Goal: Book appointment/travel/reservation

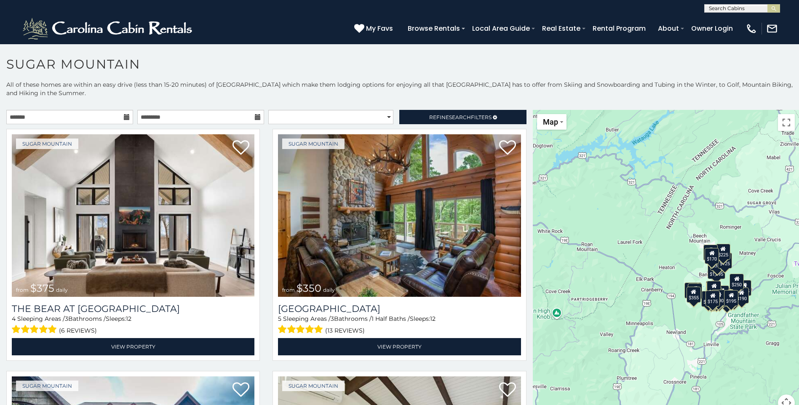
click at [124, 117] on icon at bounding box center [127, 117] width 6 height 6
click at [127, 117] on icon at bounding box center [127, 117] width 6 height 6
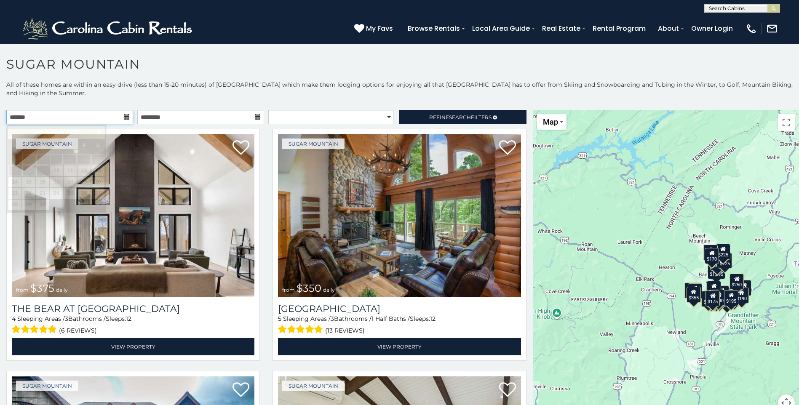
click at [48, 116] on input "text" at bounding box center [69, 117] width 127 height 14
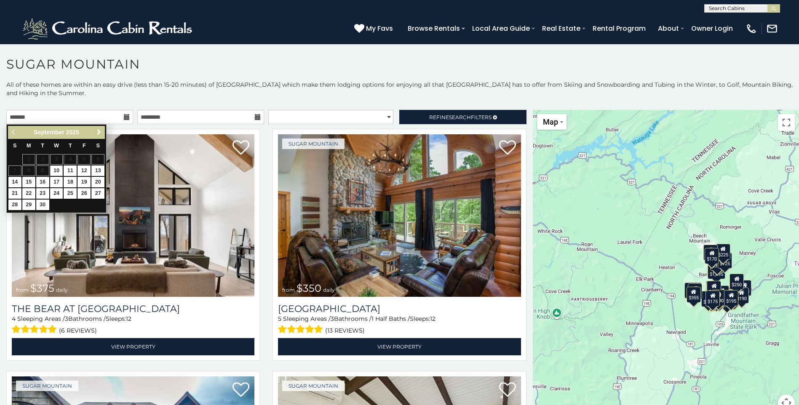
click at [99, 131] on span "Next" at bounding box center [99, 132] width 7 height 7
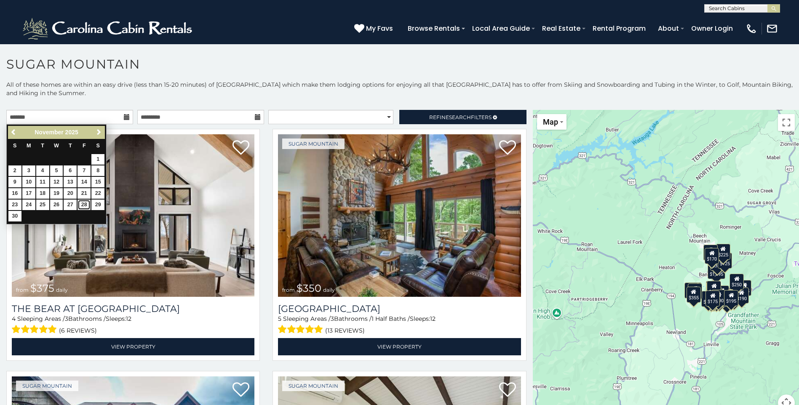
click at [82, 203] on link "28" at bounding box center [83, 205] width 13 height 11
type input "**********"
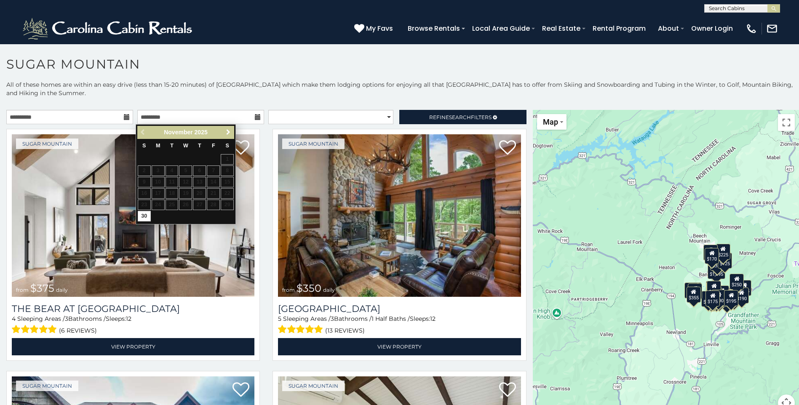
click at [227, 131] on span "Next" at bounding box center [228, 132] width 7 height 7
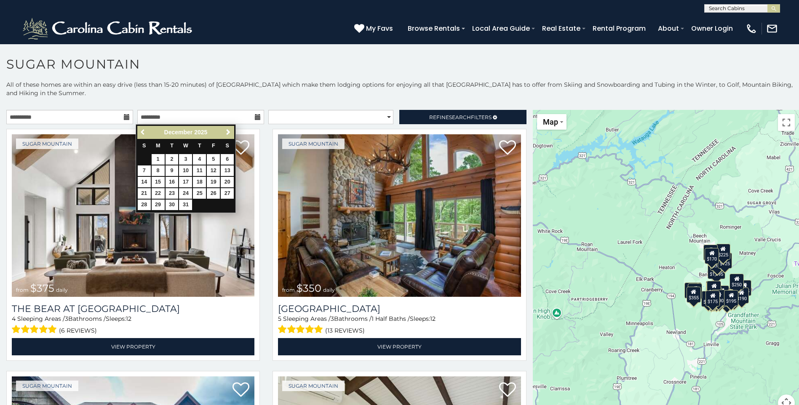
click at [143, 132] on span "Previous" at bounding box center [143, 132] width 7 height 7
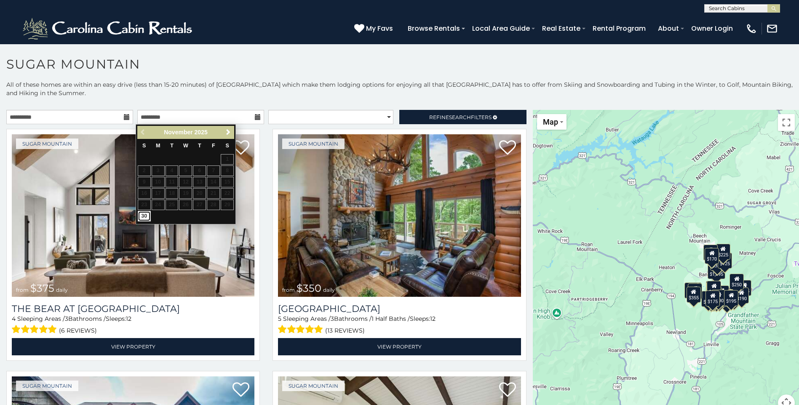
click at [142, 214] on link "30" at bounding box center [144, 216] width 13 height 11
type input "**********"
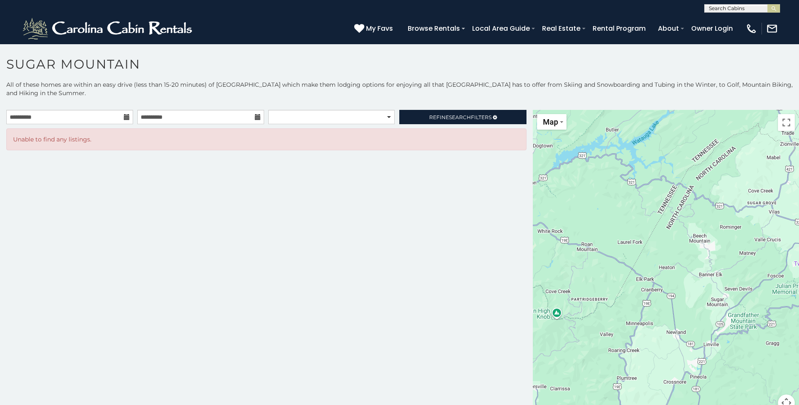
click at [124, 120] on icon at bounding box center [127, 117] width 6 height 6
click at [107, 118] on input "**********" at bounding box center [69, 117] width 127 height 14
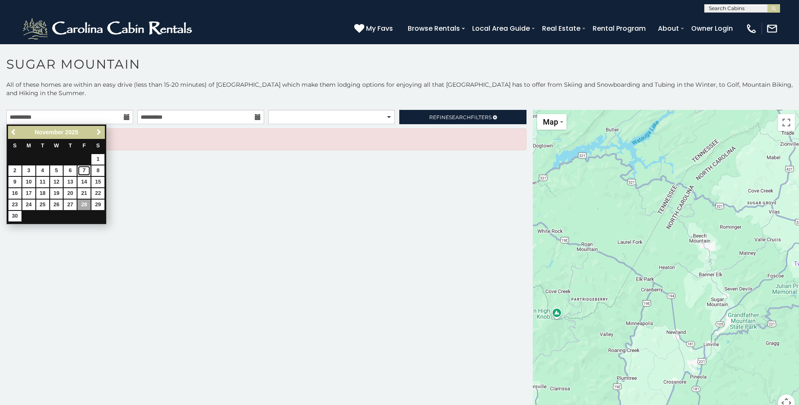
click at [81, 172] on link "7" at bounding box center [83, 170] width 13 height 11
type input "**********"
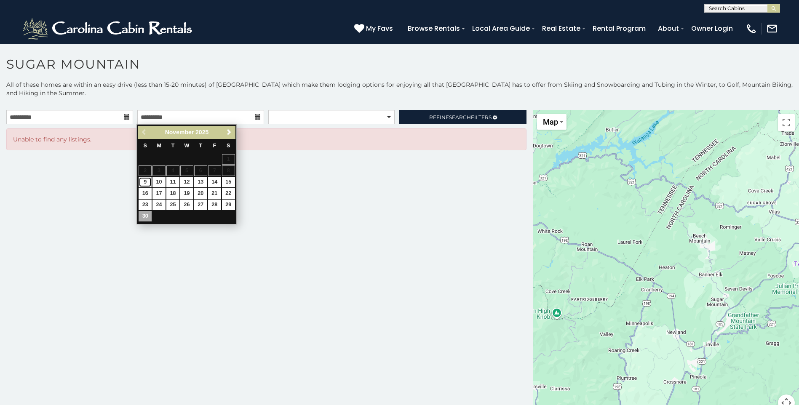
click at [146, 181] on link "9" at bounding box center [145, 182] width 13 height 11
type input "**********"
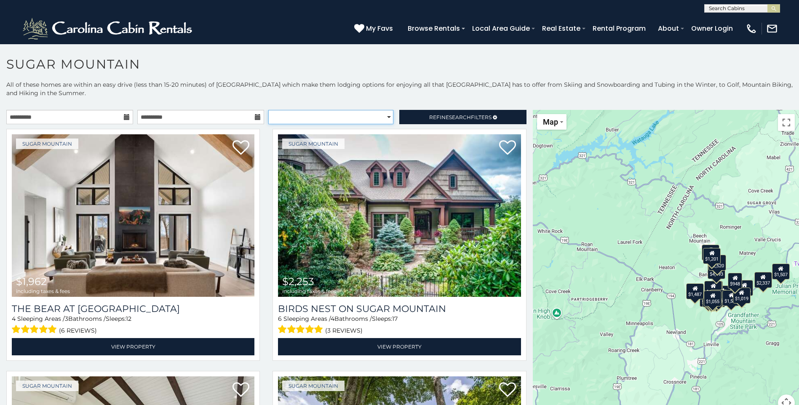
click at [384, 117] on select "**********" at bounding box center [330, 117] width 125 height 14
click at [367, 96] on p "All of these homes are within an easy drive (less than 15-20 minutes) of [GEOGR…" at bounding box center [399, 92] width 799 height 25
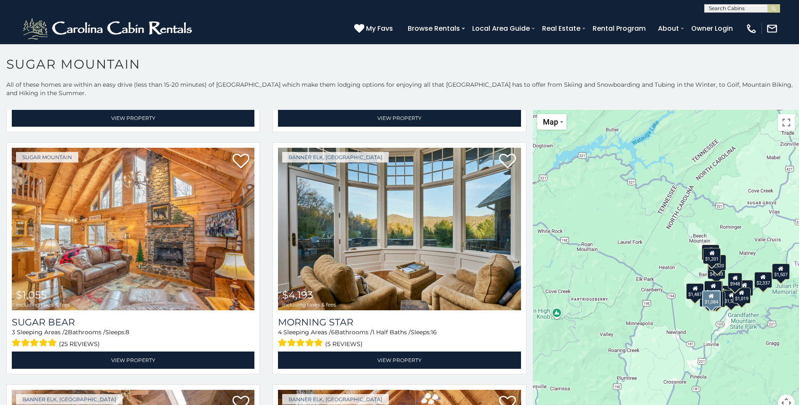
scroll to position [968, 0]
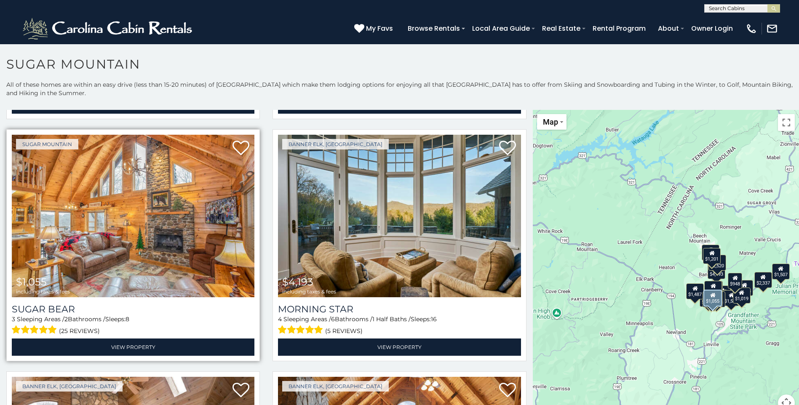
click at [142, 232] on img at bounding box center [133, 216] width 243 height 163
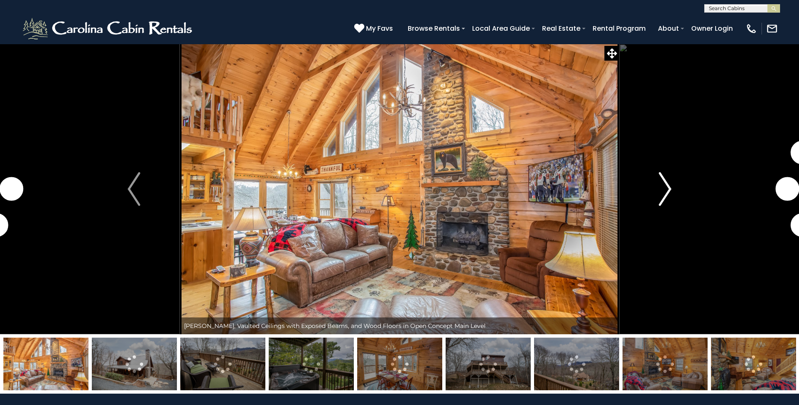
click at [663, 187] on img "Next" at bounding box center [665, 189] width 13 height 34
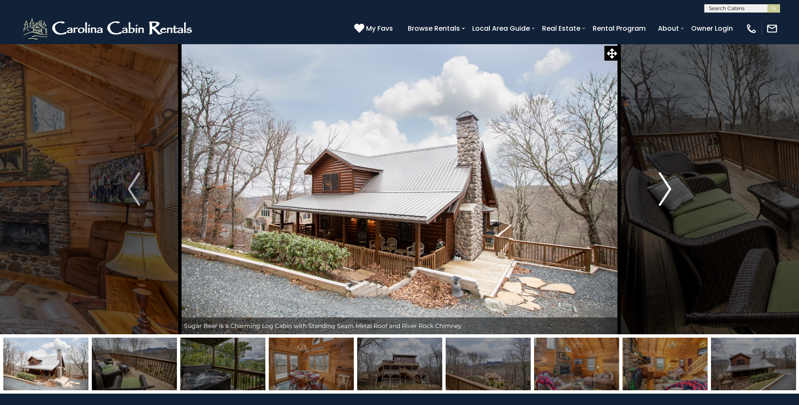
click at [663, 187] on img "Next" at bounding box center [665, 189] width 13 height 34
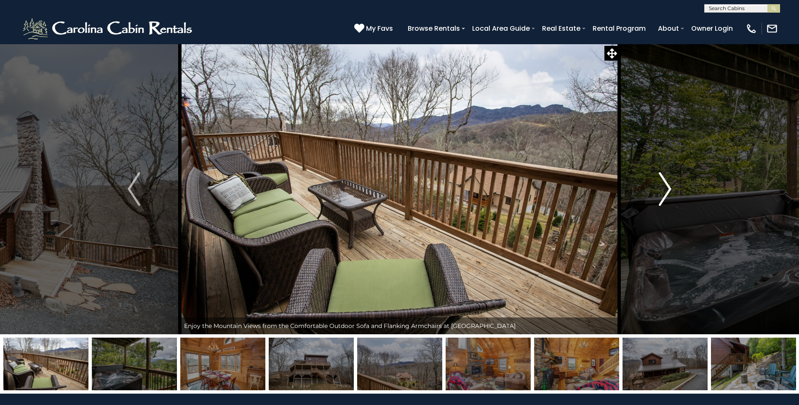
click at [663, 187] on img "Next" at bounding box center [665, 189] width 13 height 34
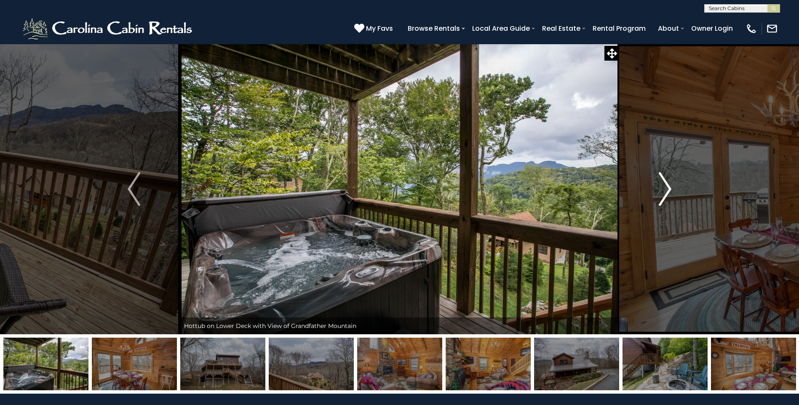
click at [663, 187] on img "Next" at bounding box center [665, 189] width 13 height 34
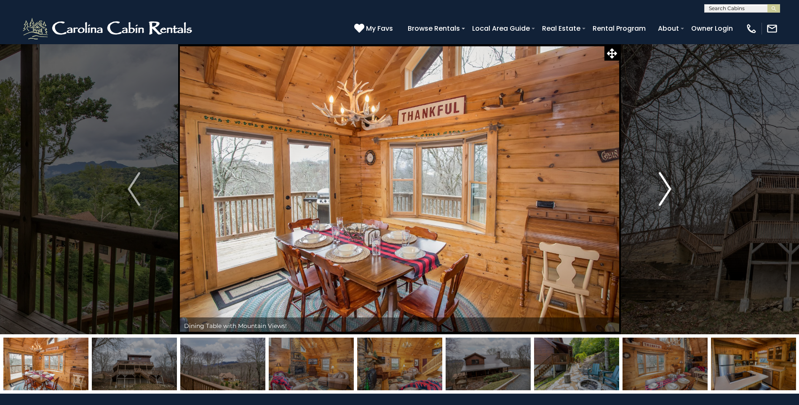
click at [663, 187] on img "Next" at bounding box center [665, 189] width 13 height 34
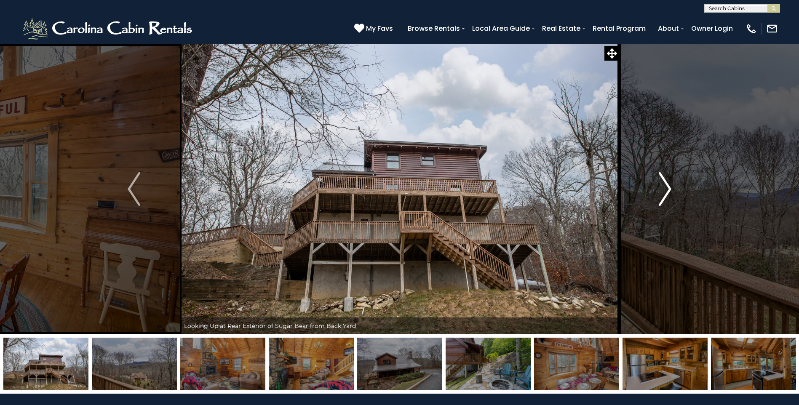
click at [663, 187] on img "Next" at bounding box center [665, 189] width 13 height 34
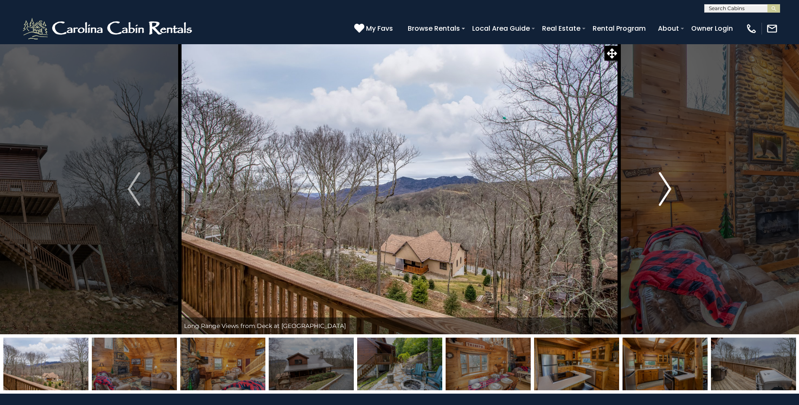
click at [663, 187] on img "Next" at bounding box center [665, 189] width 13 height 34
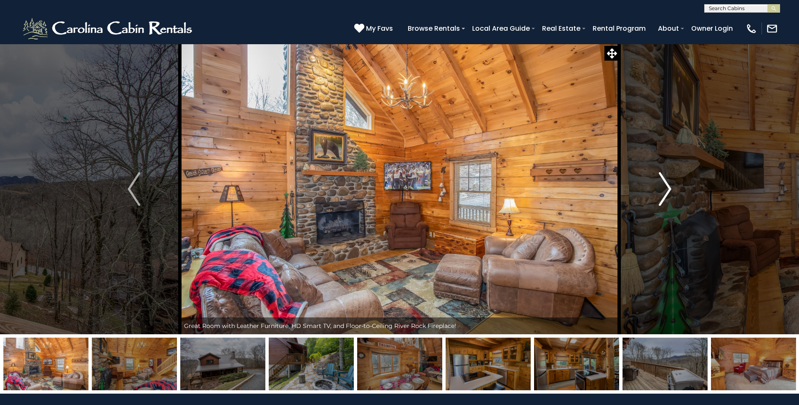
click at [663, 187] on img "Next" at bounding box center [665, 189] width 13 height 34
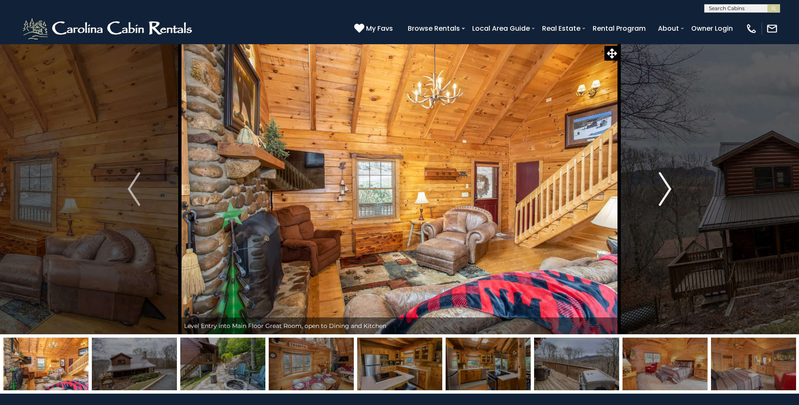
click at [663, 187] on img "Next" at bounding box center [665, 189] width 13 height 34
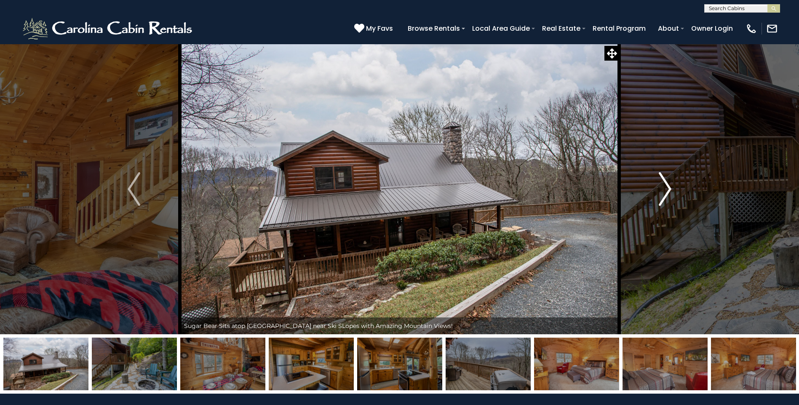
click at [663, 187] on img "Next" at bounding box center [665, 189] width 13 height 34
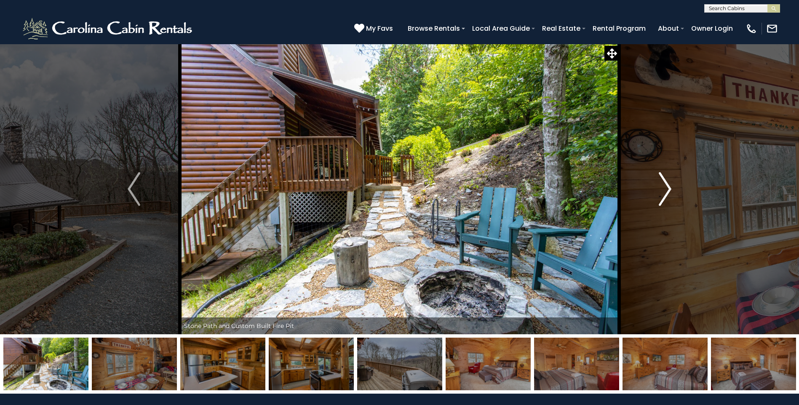
click at [663, 187] on img "Next" at bounding box center [665, 189] width 13 height 34
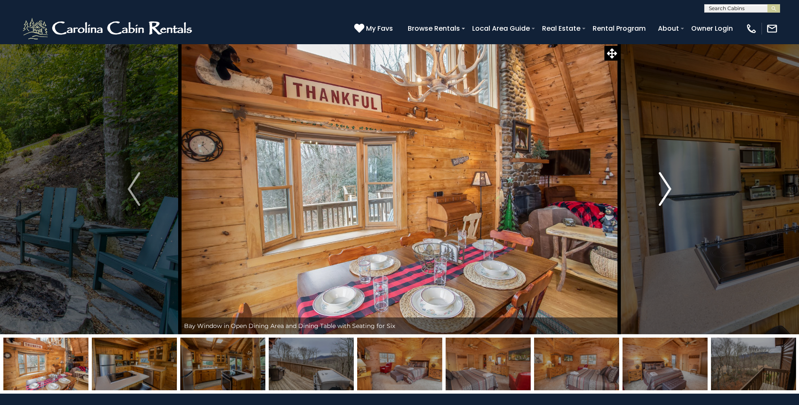
click at [663, 187] on img "Next" at bounding box center [665, 189] width 13 height 34
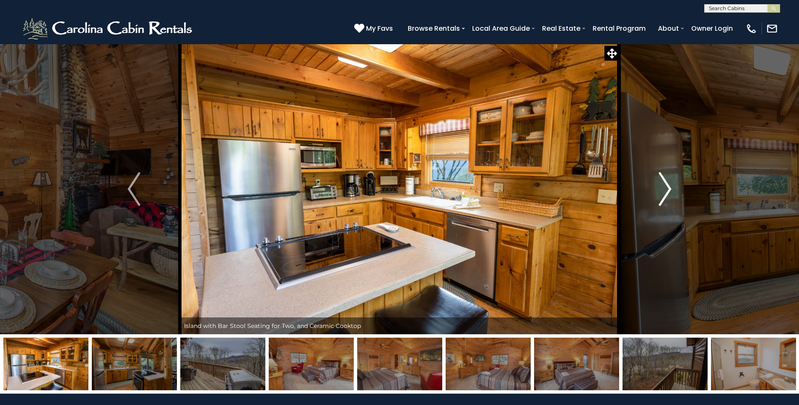
click at [663, 187] on img "Next" at bounding box center [665, 189] width 13 height 34
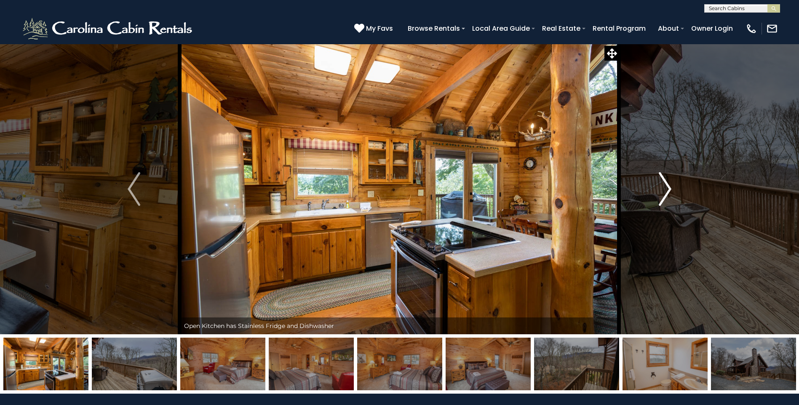
click at [663, 187] on img "Next" at bounding box center [665, 189] width 13 height 34
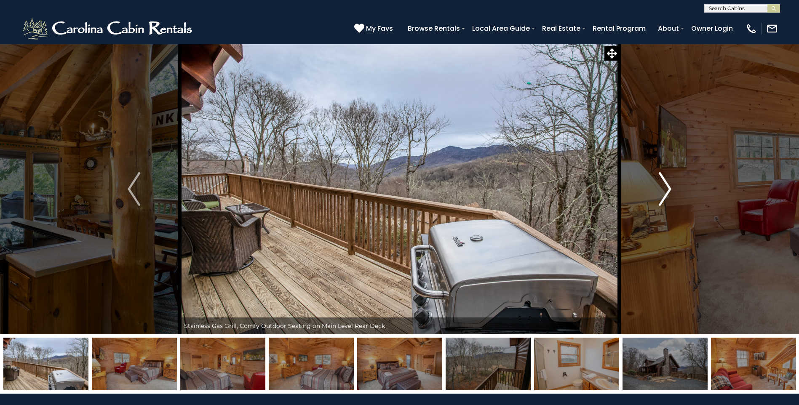
click at [663, 187] on img "Next" at bounding box center [665, 189] width 13 height 34
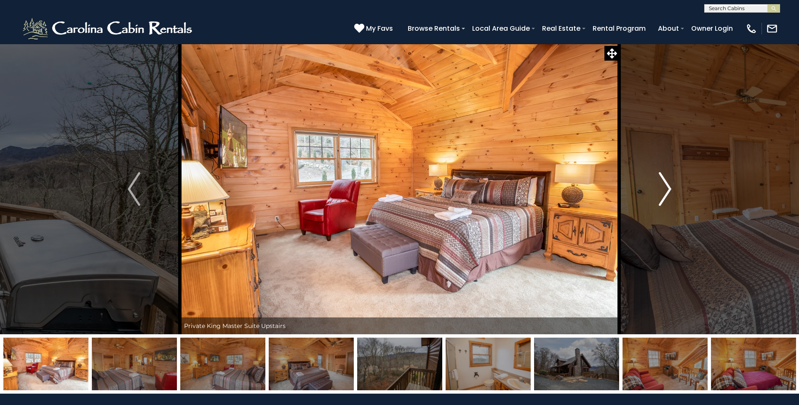
click at [663, 187] on img "Next" at bounding box center [665, 189] width 13 height 34
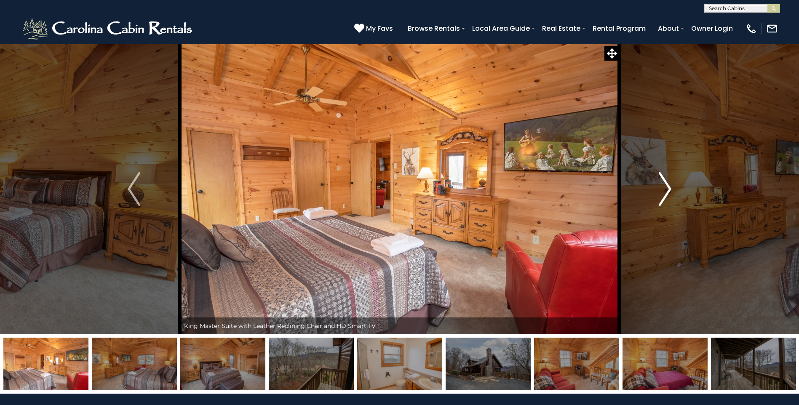
click at [663, 187] on img "Next" at bounding box center [665, 189] width 13 height 34
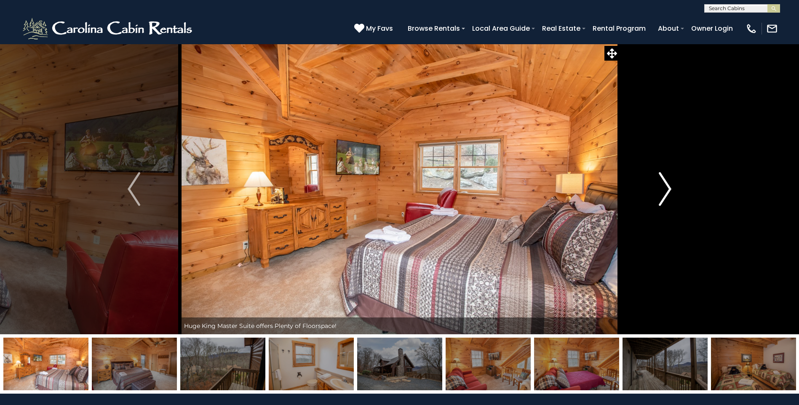
click at [663, 187] on img "Next" at bounding box center [665, 189] width 13 height 34
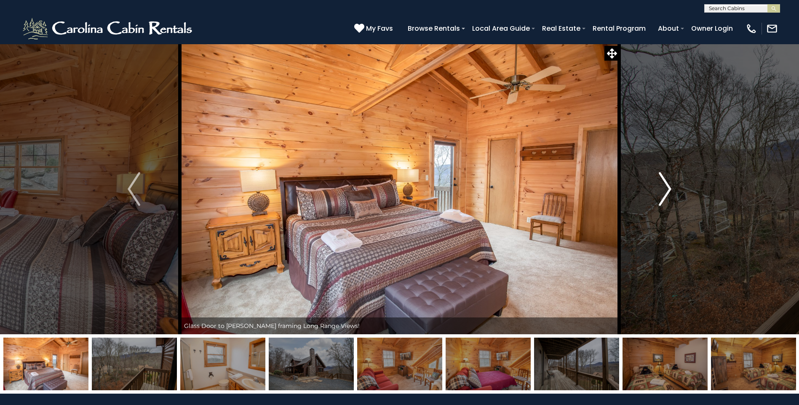
click at [663, 187] on img "Next" at bounding box center [665, 189] width 13 height 34
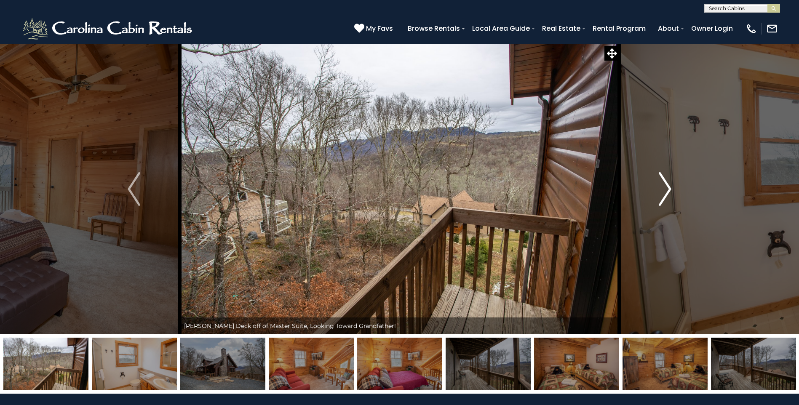
click at [663, 187] on img "Next" at bounding box center [665, 189] width 13 height 34
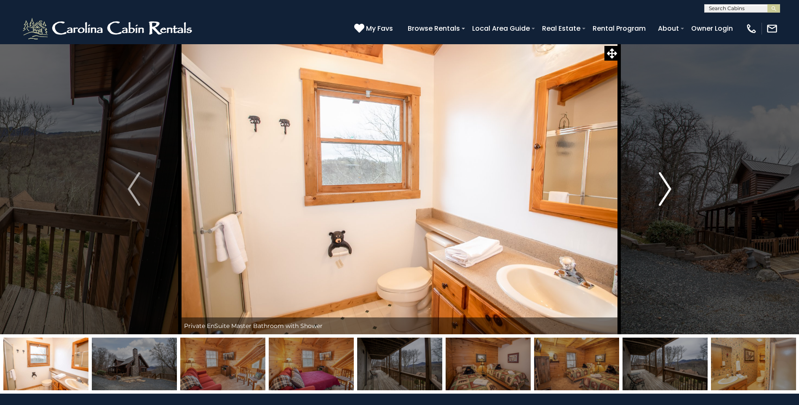
click at [663, 187] on img "Next" at bounding box center [665, 189] width 13 height 34
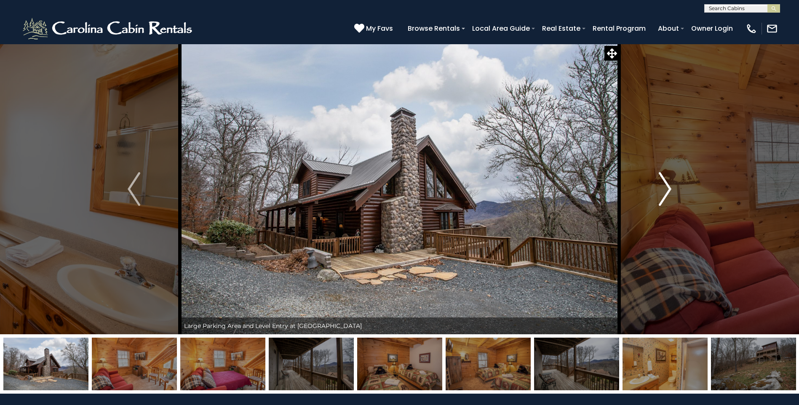
click at [663, 187] on img "Next" at bounding box center [665, 189] width 13 height 34
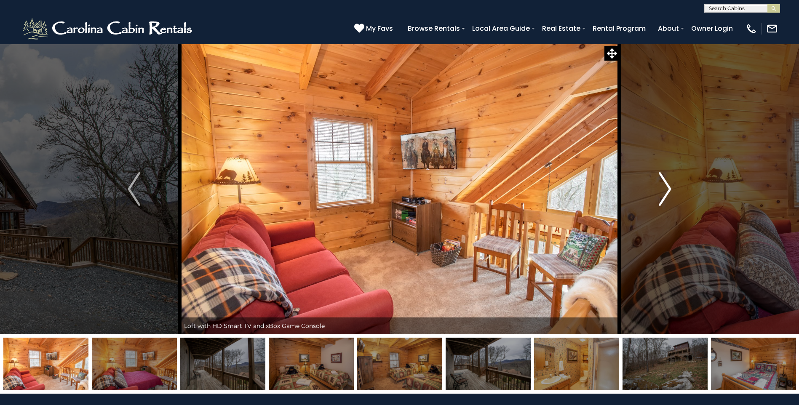
click at [663, 187] on img "Next" at bounding box center [665, 189] width 13 height 34
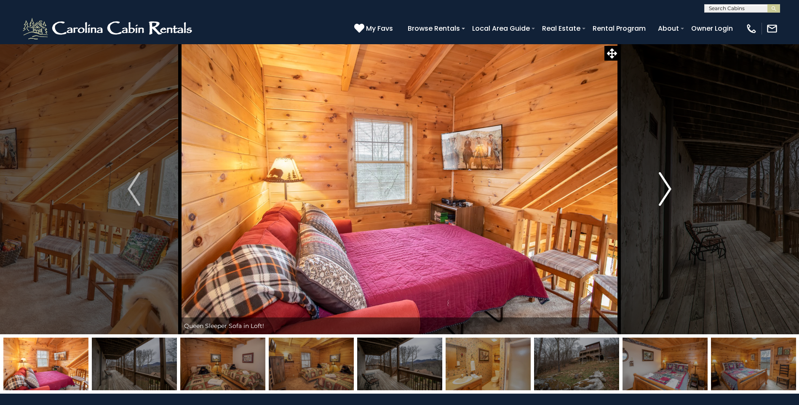
click at [663, 187] on img "Next" at bounding box center [665, 189] width 13 height 34
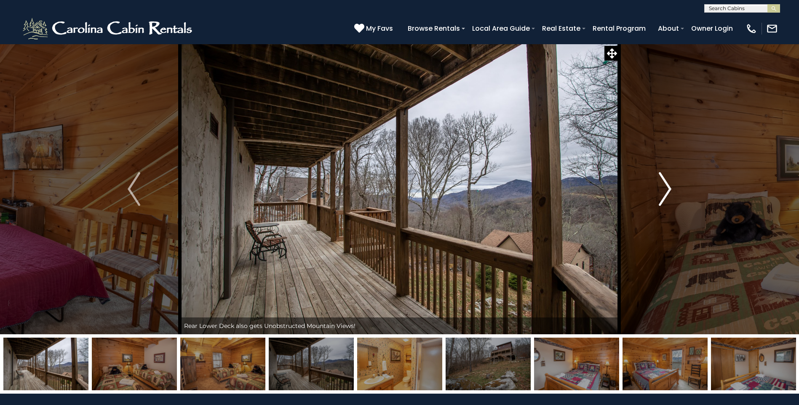
click at [663, 187] on img "Next" at bounding box center [665, 189] width 13 height 34
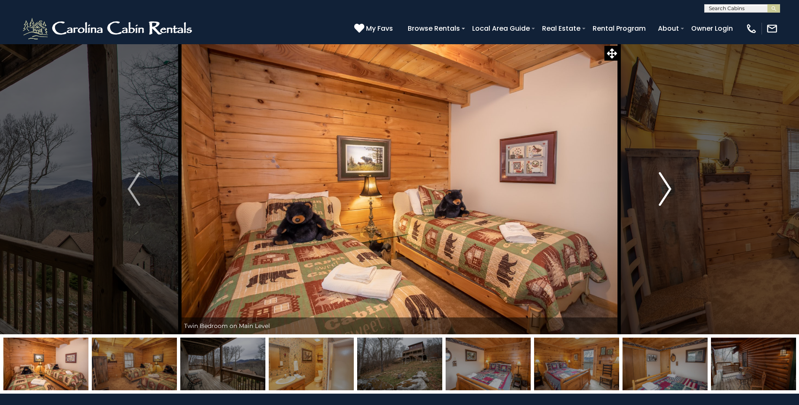
click at [663, 187] on img "Next" at bounding box center [665, 189] width 13 height 34
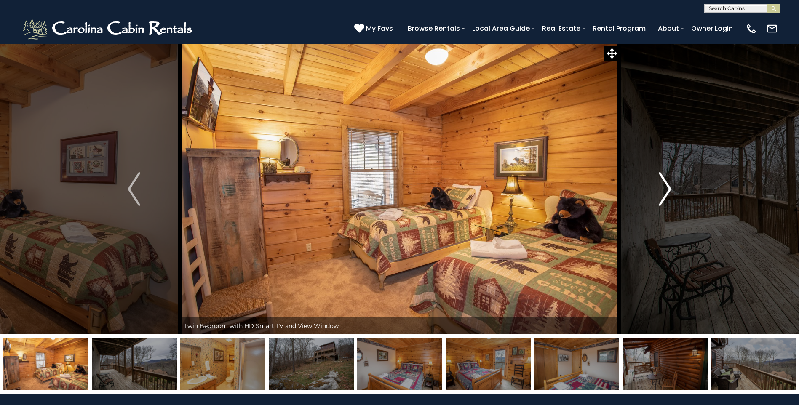
click at [664, 197] on img "Next" at bounding box center [665, 189] width 13 height 34
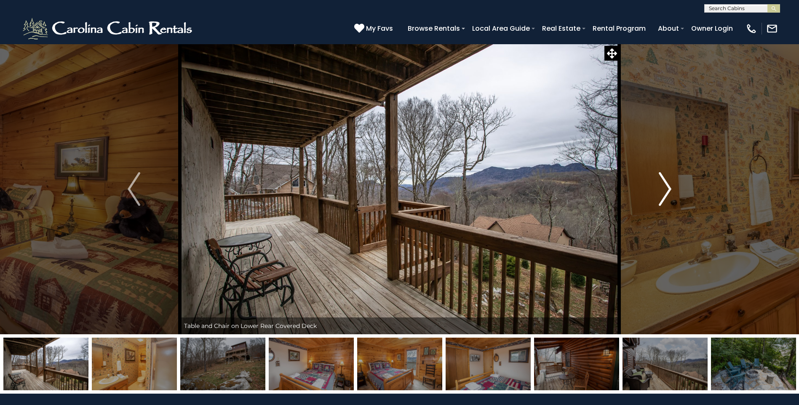
click at [664, 197] on img "Next" at bounding box center [665, 189] width 13 height 34
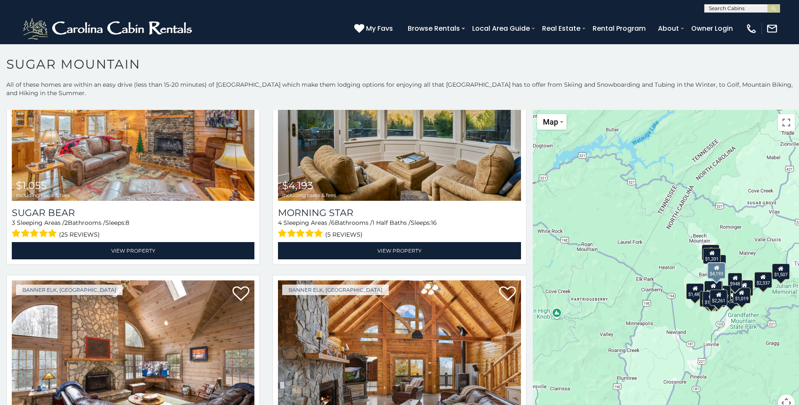
scroll to position [1221, 0]
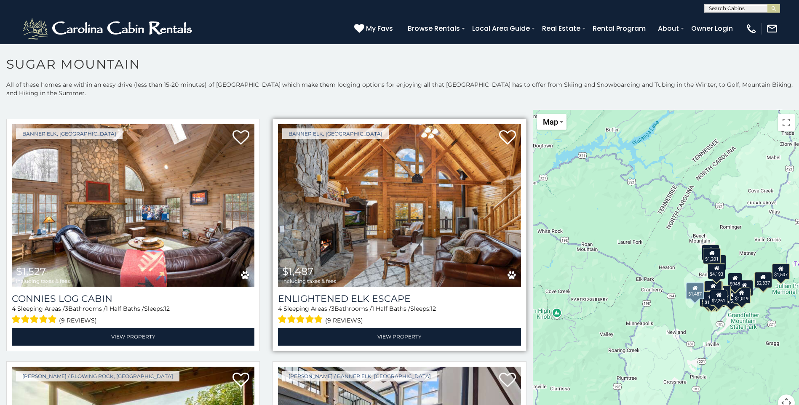
click at [387, 224] on img at bounding box center [399, 205] width 243 height 163
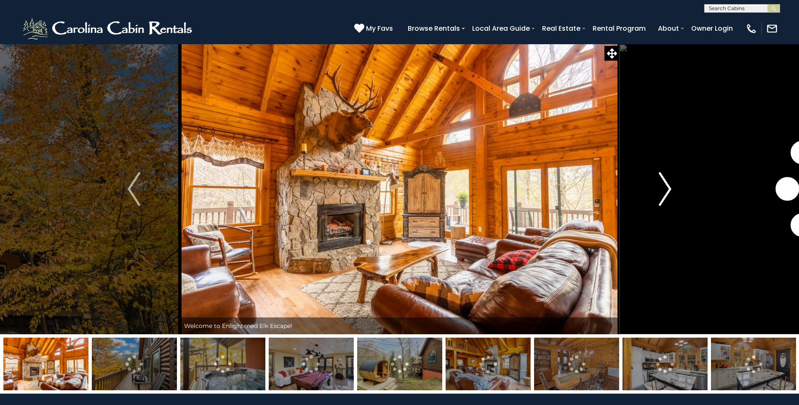
click at [659, 185] on img "Next" at bounding box center [665, 189] width 13 height 34
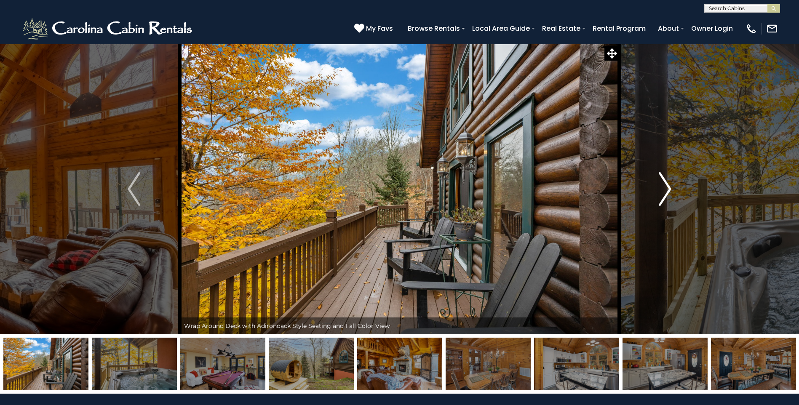
click at [659, 185] on img "Next" at bounding box center [665, 189] width 13 height 34
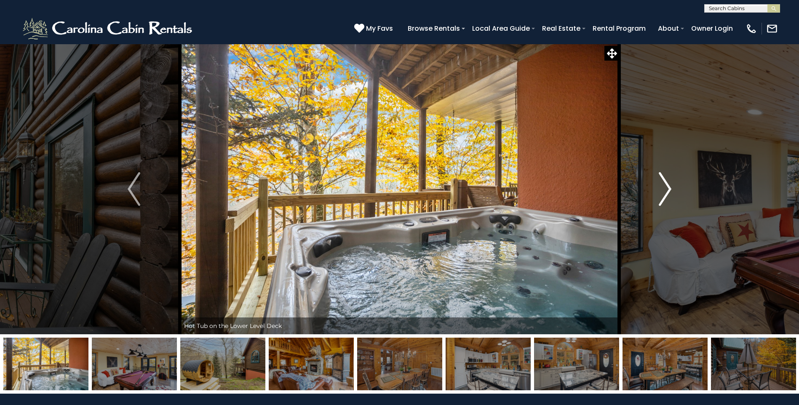
click at [659, 185] on img "Next" at bounding box center [665, 189] width 13 height 34
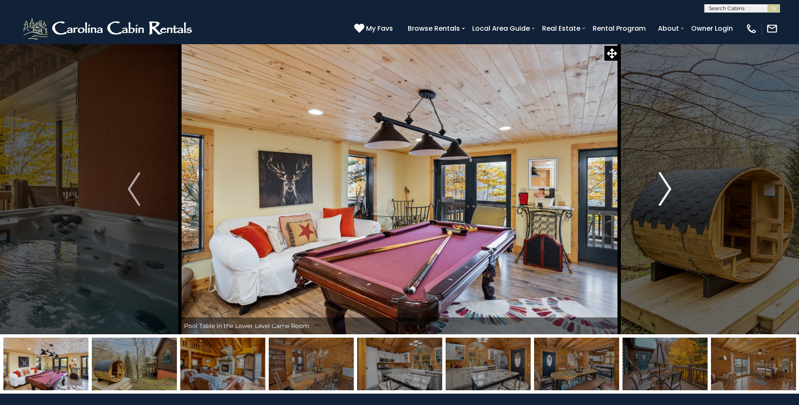
click at [659, 185] on img "Next" at bounding box center [665, 189] width 13 height 34
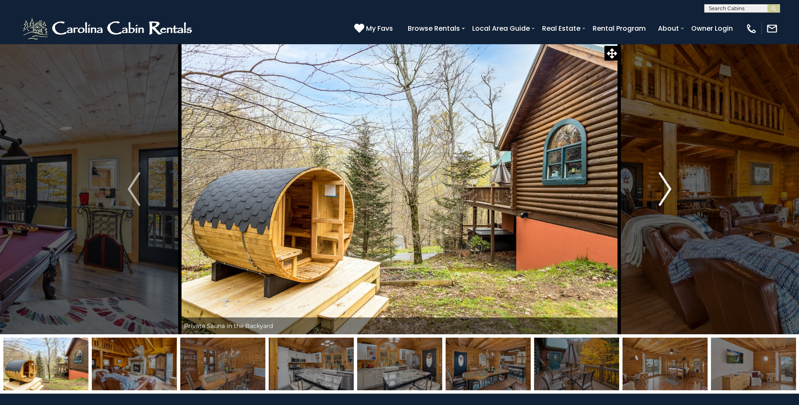
click at [659, 185] on img "Next" at bounding box center [665, 189] width 13 height 34
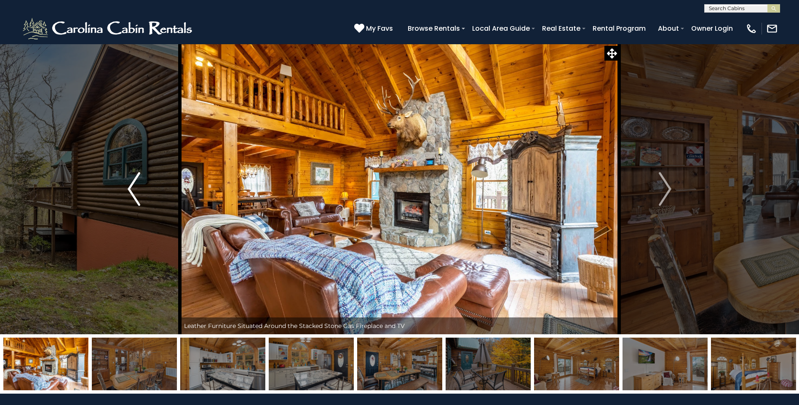
click at [125, 187] on button "Previous" at bounding box center [134, 189] width 92 height 291
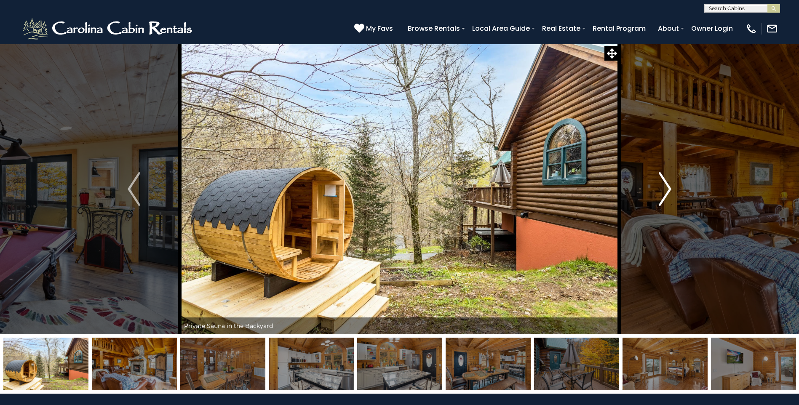
click at [666, 189] on img "Next" at bounding box center [665, 189] width 13 height 34
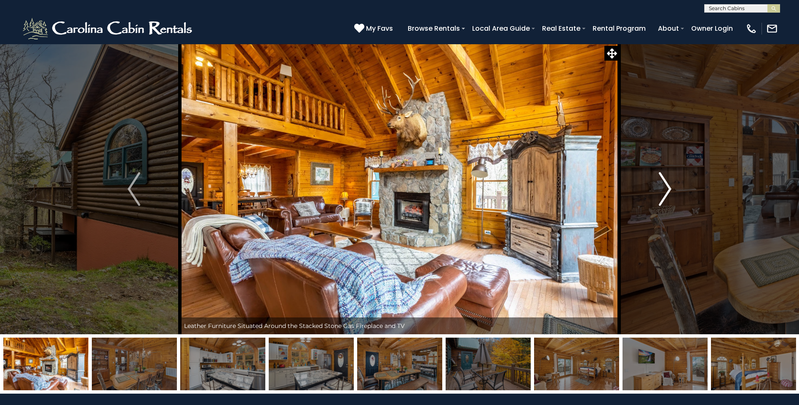
click at [656, 184] on button "Next" at bounding box center [665, 189] width 92 height 291
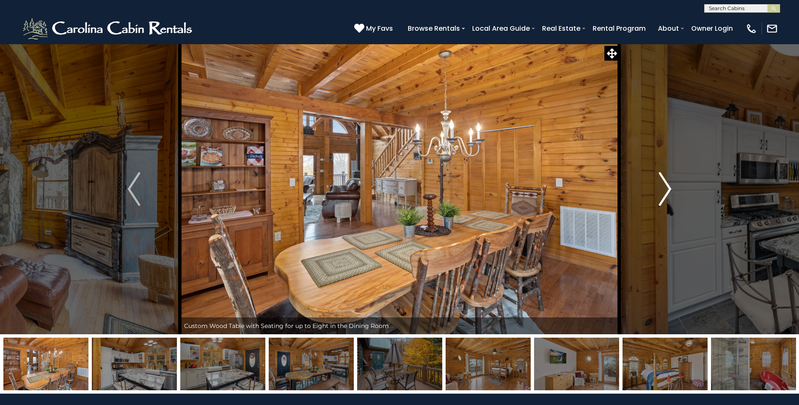
click at [670, 189] on img "Next" at bounding box center [665, 189] width 13 height 34
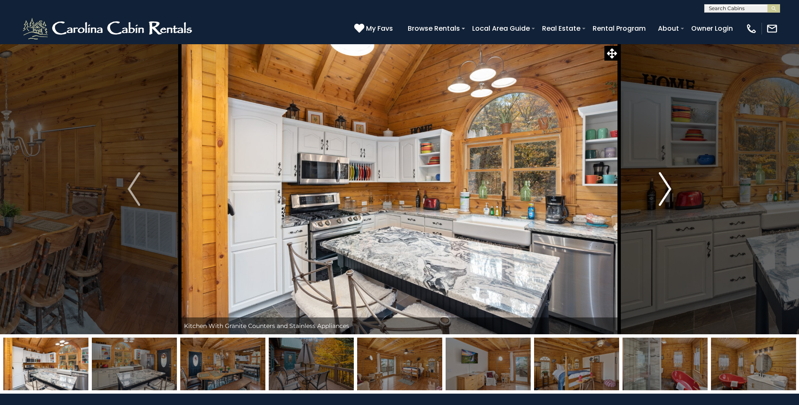
click at [665, 189] on img "Next" at bounding box center [665, 189] width 13 height 34
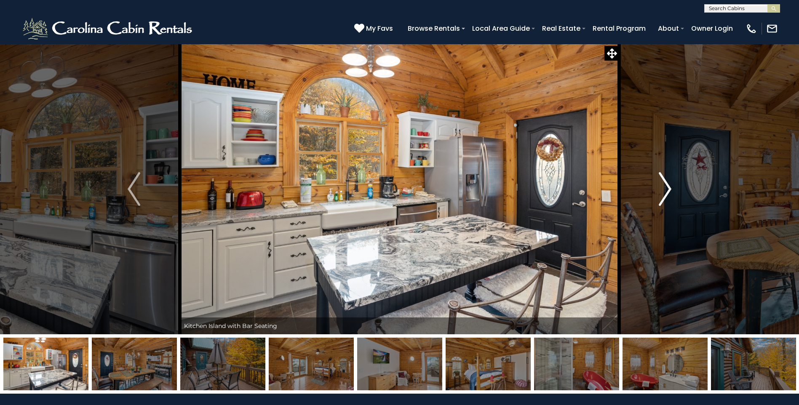
click at [665, 189] on img "Next" at bounding box center [665, 189] width 13 height 34
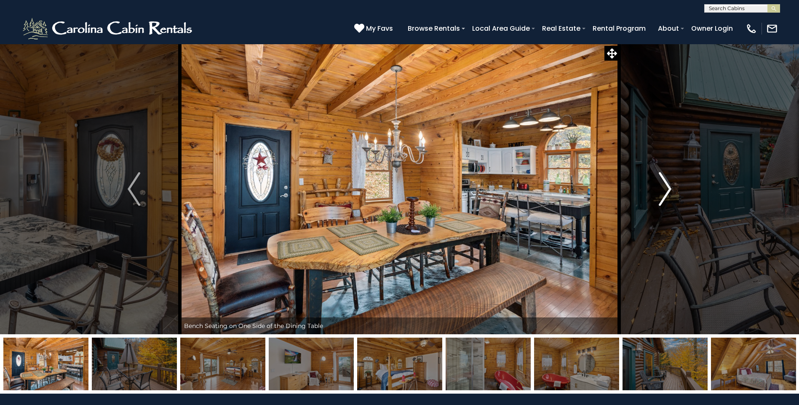
click at [665, 189] on img "Next" at bounding box center [665, 189] width 13 height 34
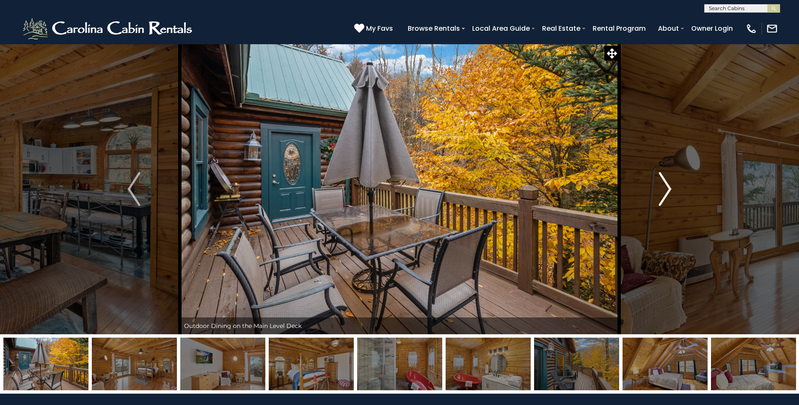
click at [665, 189] on img "Next" at bounding box center [665, 189] width 13 height 34
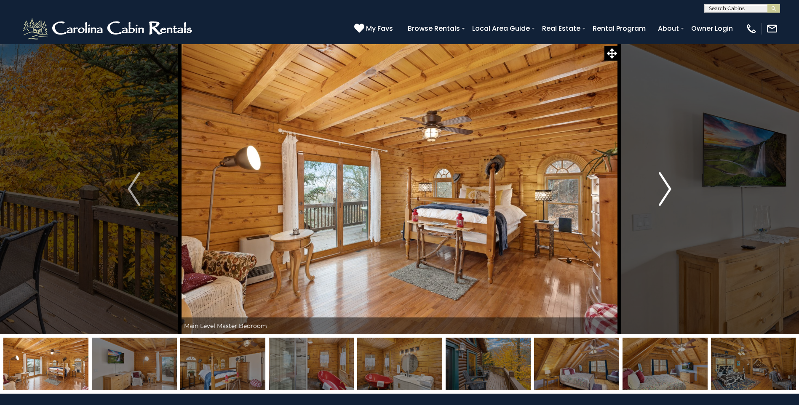
click at [665, 189] on img "Next" at bounding box center [665, 189] width 13 height 34
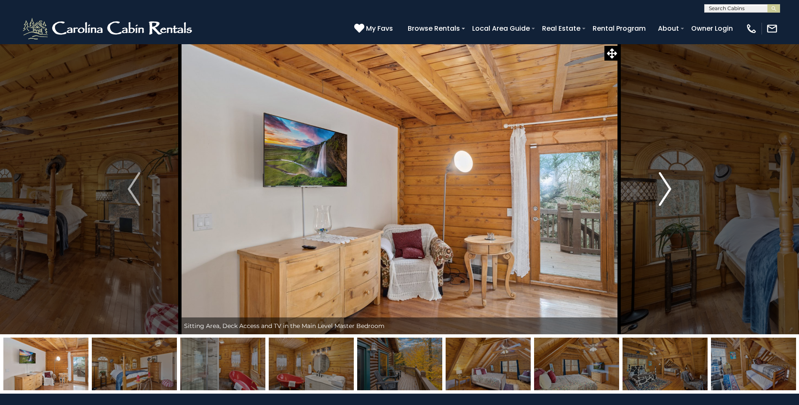
click at [665, 189] on img "Next" at bounding box center [665, 189] width 13 height 34
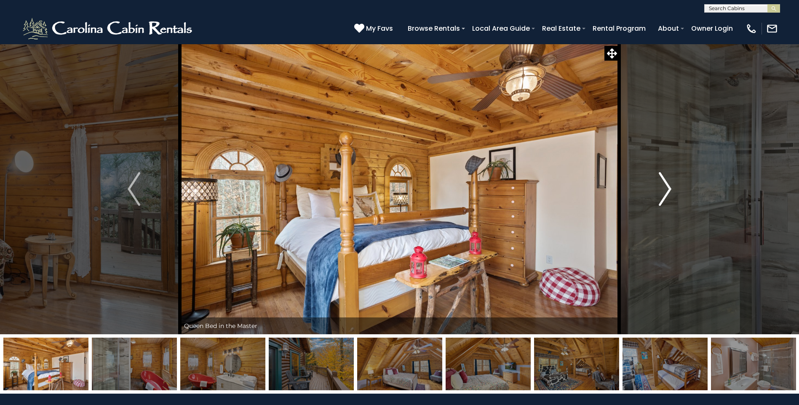
click at [658, 192] on button "Next" at bounding box center [665, 189] width 92 height 291
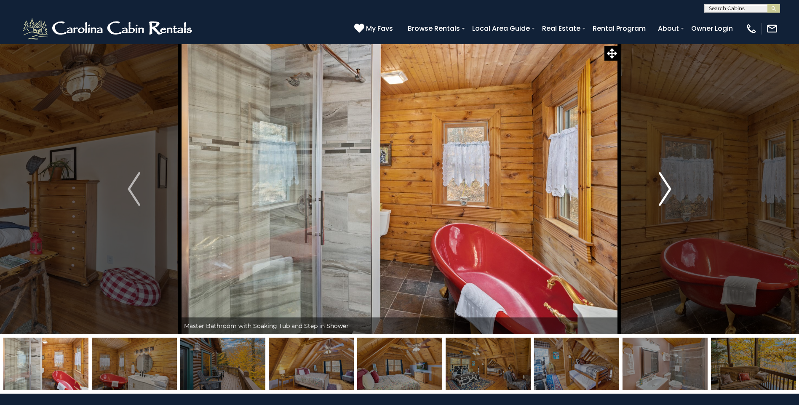
click at [658, 192] on button "Next" at bounding box center [665, 189] width 92 height 291
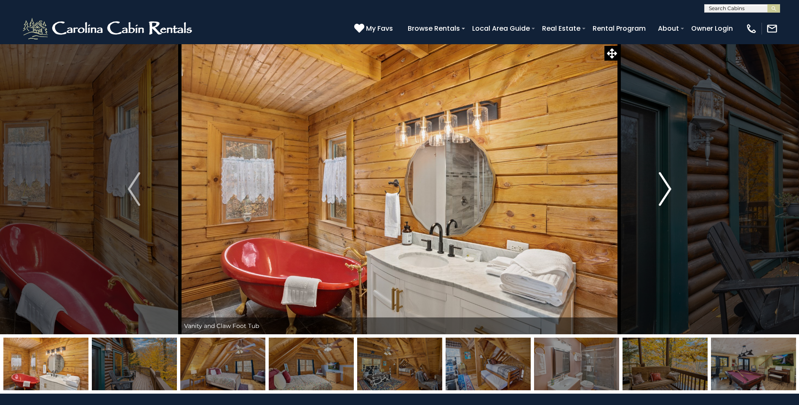
click at [658, 192] on button "Next" at bounding box center [665, 189] width 92 height 291
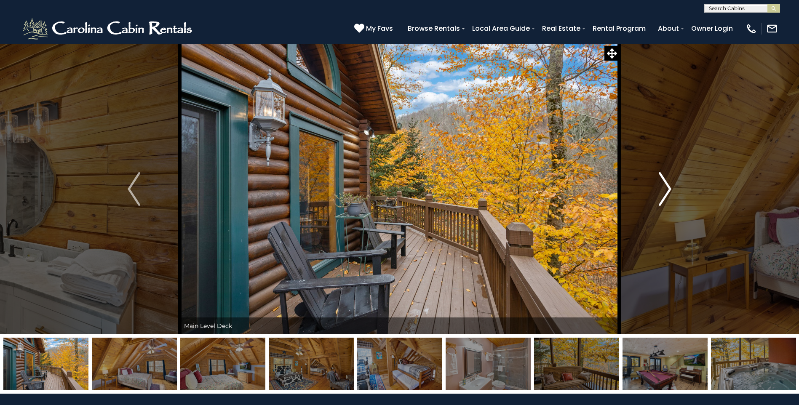
click at [658, 192] on button "Next" at bounding box center [665, 189] width 92 height 291
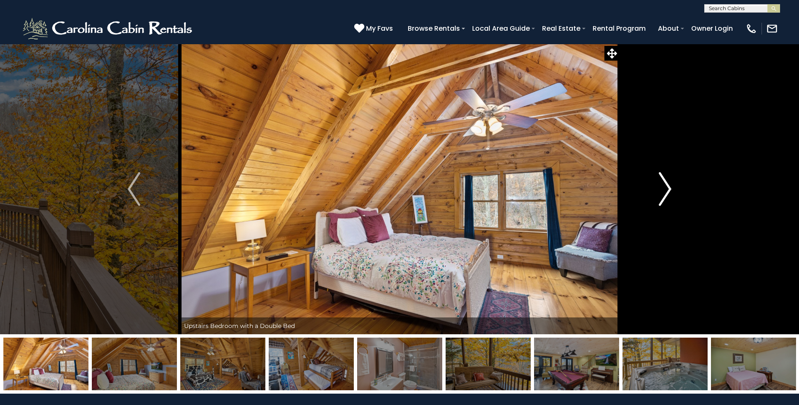
click at [658, 192] on button "Next" at bounding box center [665, 189] width 92 height 291
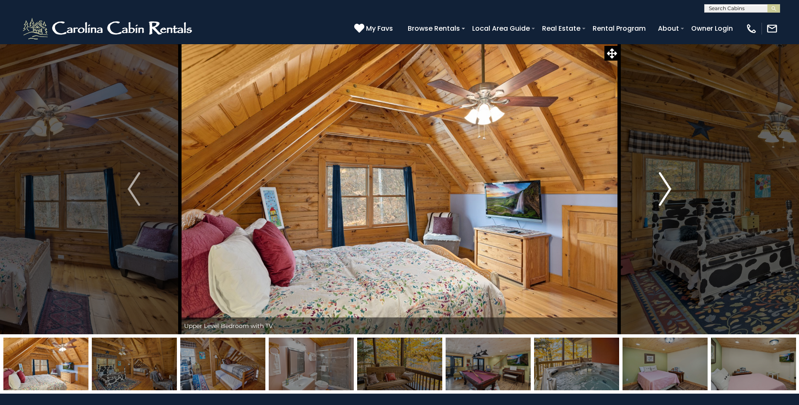
click at [658, 192] on button "Next" at bounding box center [665, 189] width 92 height 291
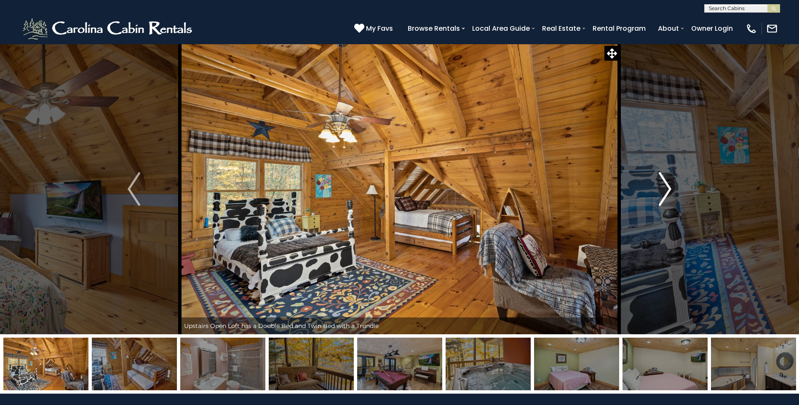
click at [658, 192] on button "Next" at bounding box center [665, 189] width 92 height 291
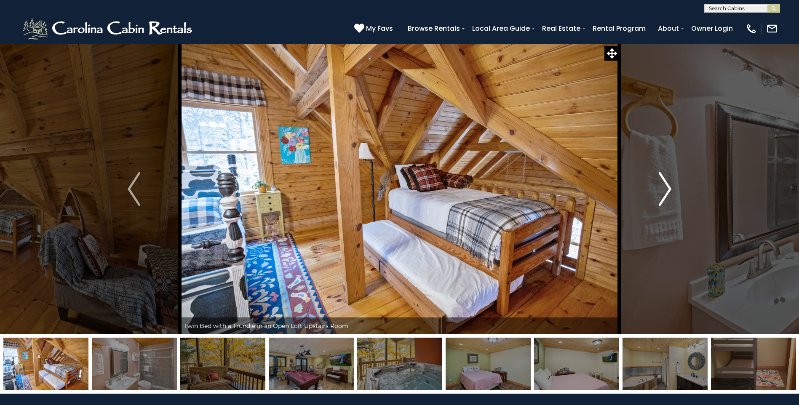
click at [658, 192] on button "Next" at bounding box center [665, 189] width 92 height 291
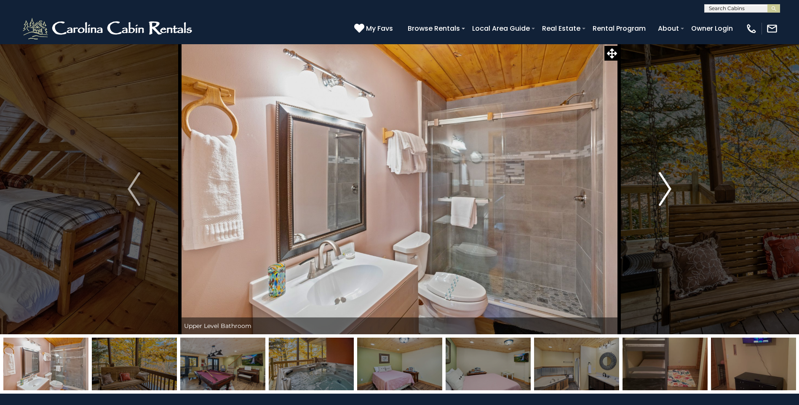
click at [658, 192] on button "Next" at bounding box center [665, 189] width 92 height 291
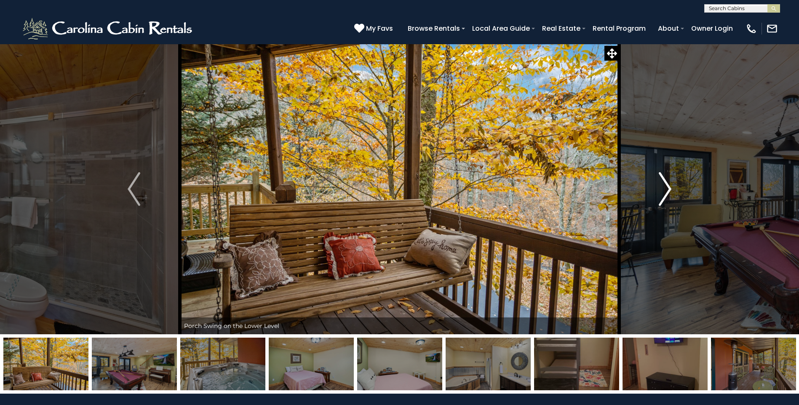
click at [658, 192] on button "Next" at bounding box center [665, 189] width 92 height 291
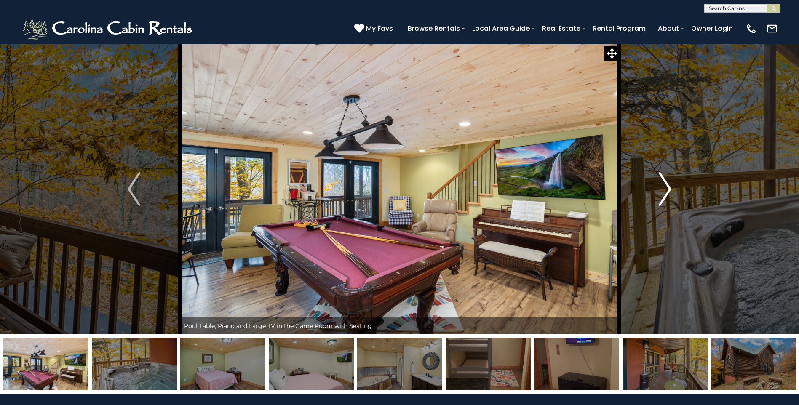
click at [658, 192] on button "Next" at bounding box center [665, 189] width 92 height 291
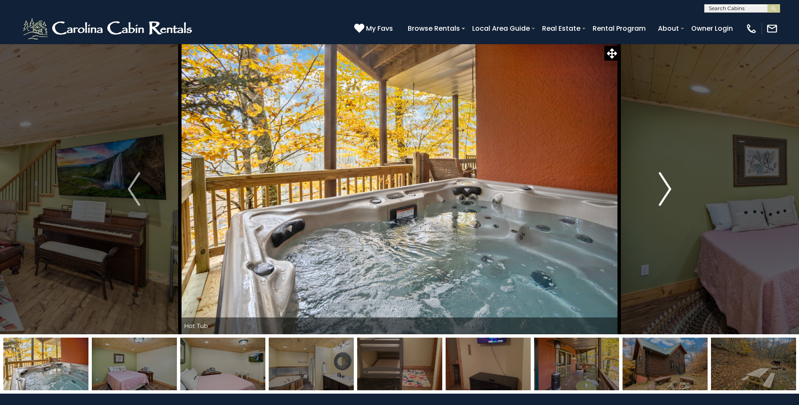
click at [658, 192] on button "Next" at bounding box center [665, 189] width 92 height 291
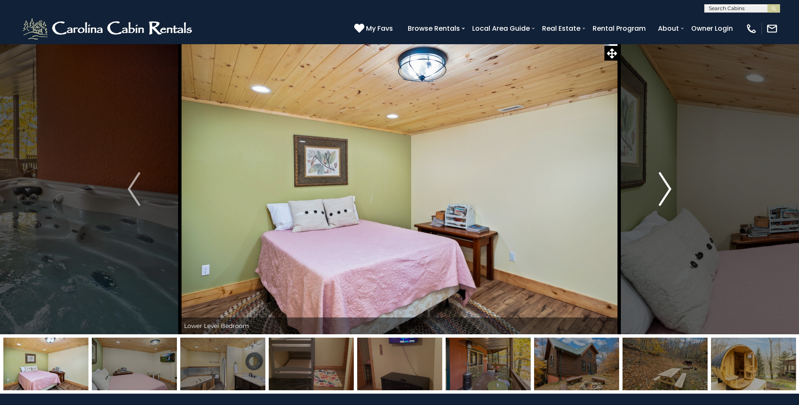
click at [658, 192] on button "Next" at bounding box center [665, 189] width 92 height 291
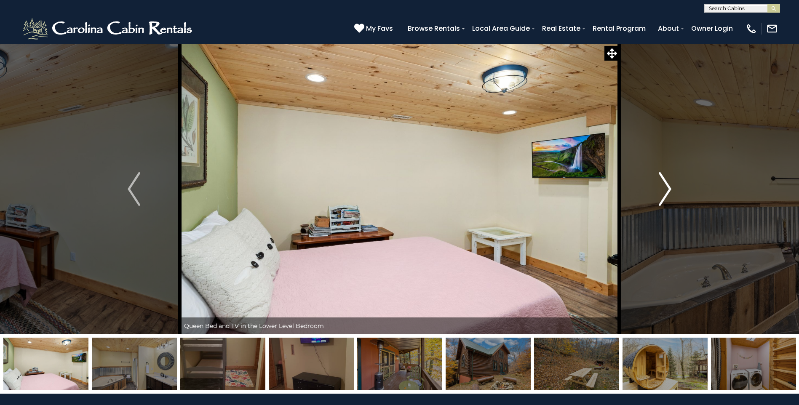
click at [658, 192] on button "Next" at bounding box center [665, 189] width 92 height 291
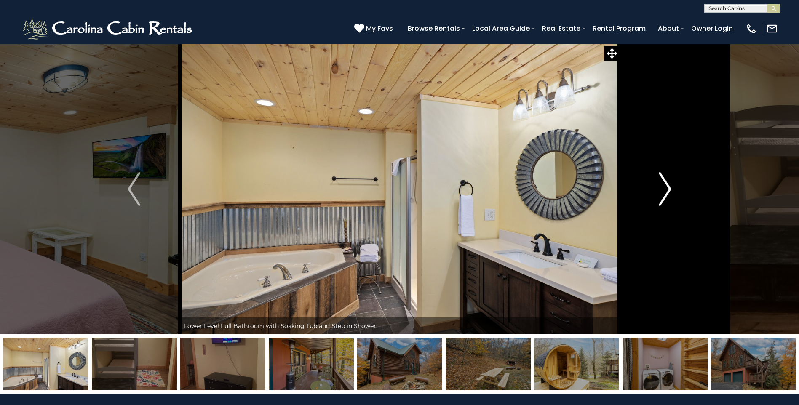
click at [658, 192] on button "Next" at bounding box center [665, 189] width 92 height 291
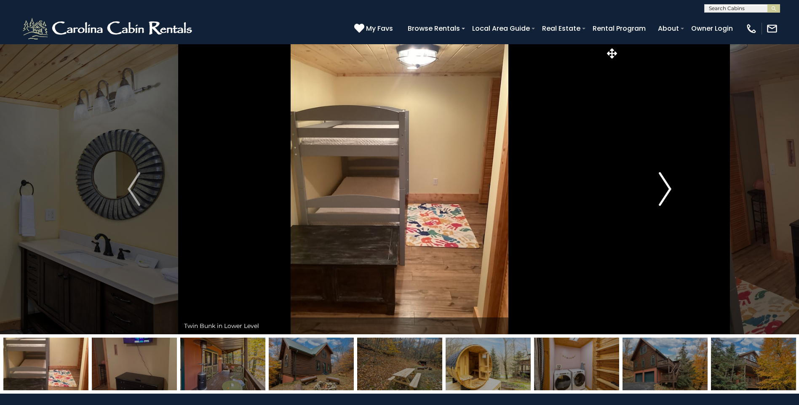
click at [658, 192] on button "Next" at bounding box center [665, 189] width 92 height 291
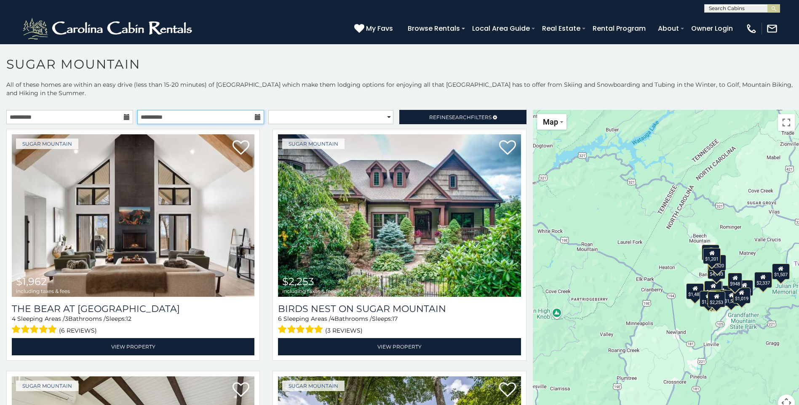
click at [243, 116] on input "**********" at bounding box center [200, 117] width 127 height 14
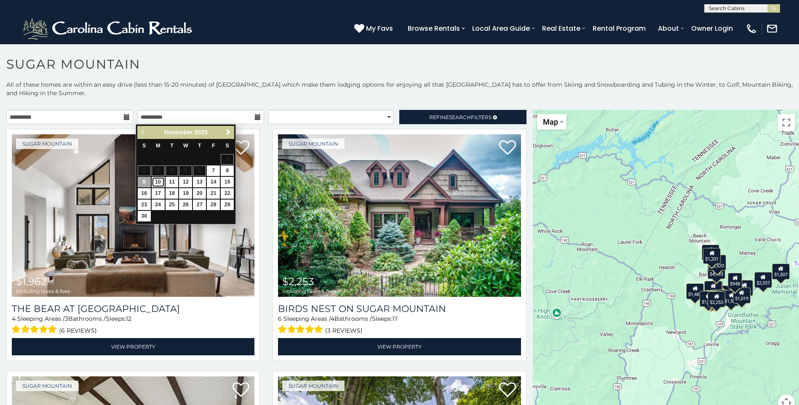
click at [159, 181] on link "10" at bounding box center [158, 182] width 13 height 11
type input "**********"
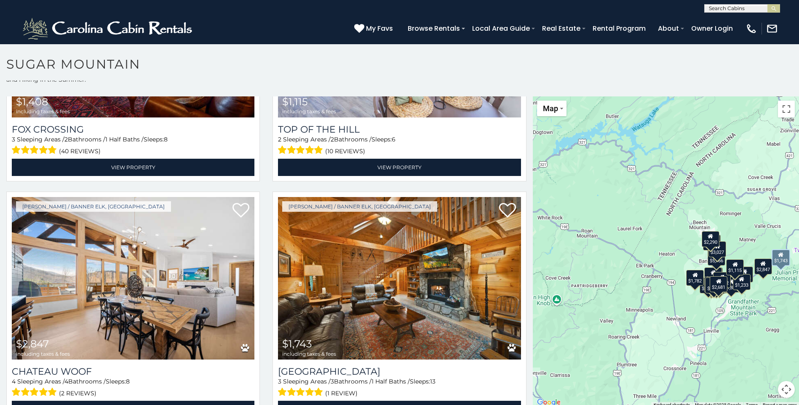
scroll to position [24, 0]
